Goal: Communication & Community: Participate in discussion

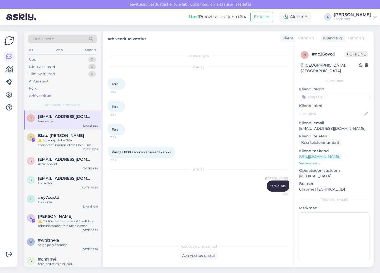
click at [12, 61] on link at bounding box center [8, 56] width 9 height 9
click at [265, 219] on div "Vestlus algas Sep 21 2025 Tere 13:33 Tere 13:34 Tere 13:34 Kas teil 1988 ascona…" at bounding box center [201, 142] width 186 height 185
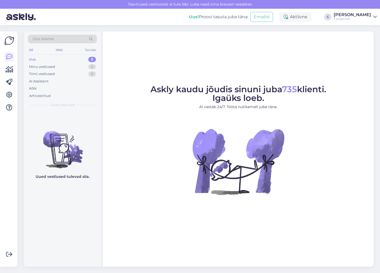
click at [220, 98] on span "Askly kaudu jõudis sinuni juba 735 klienti. Igaüks loeb." at bounding box center [239, 93] width 176 height 19
click at [233, 24] on div "Uus! Proovi tasuta [PERSON_NAME]: Emailid" at bounding box center [234, 17] width 90 height 16
